Goal: Transaction & Acquisition: Purchase product/service

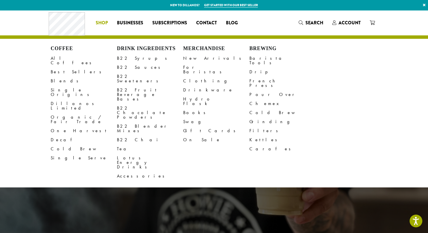
click at [105, 24] on span "Shop" at bounding box center [102, 23] width 12 height 7
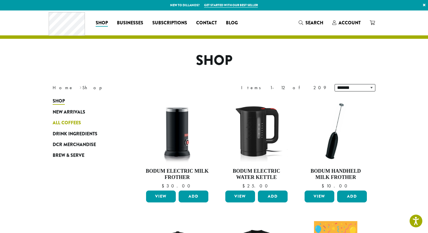
click at [70, 123] on span "All Coffees" at bounding box center [67, 123] width 28 height 7
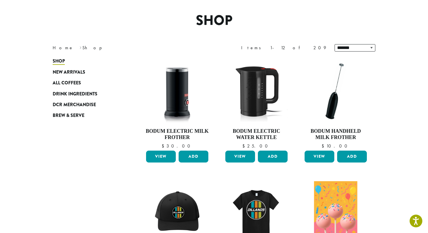
scroll to position [85, 0]
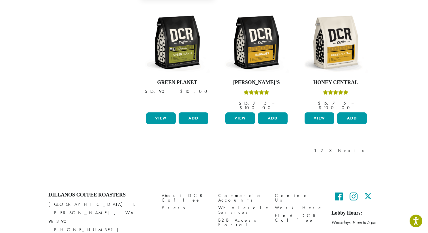
scroll to position [492, 0]
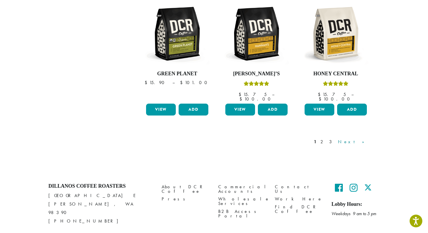
click at [366, 139] on link "Next »" at bounding box center [353, 142] width 33 height 7
